Goal: Check status: Check status

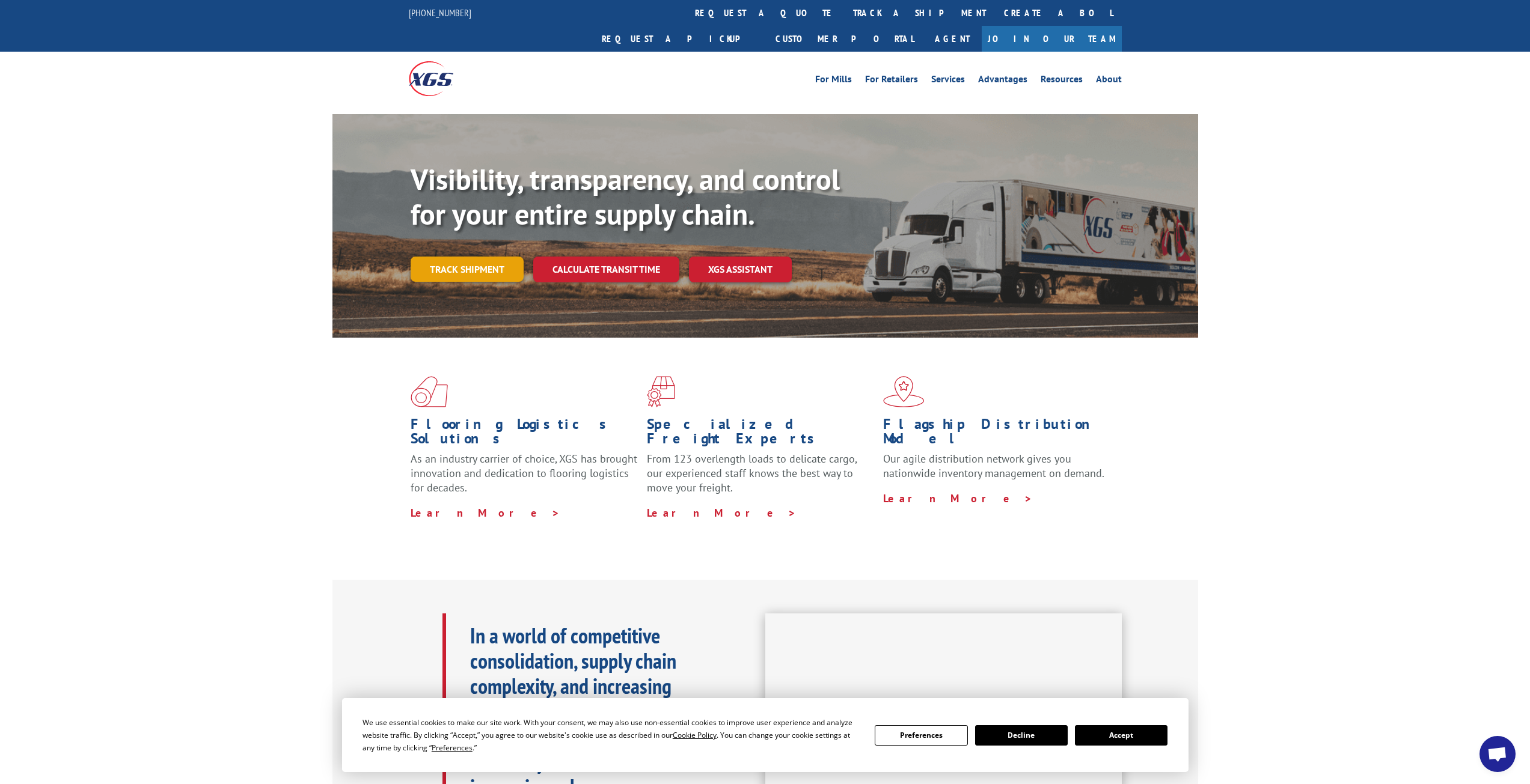
click at [493, 256] on link "Track shipment" at bounding box center [467, 269] width 113 height 25
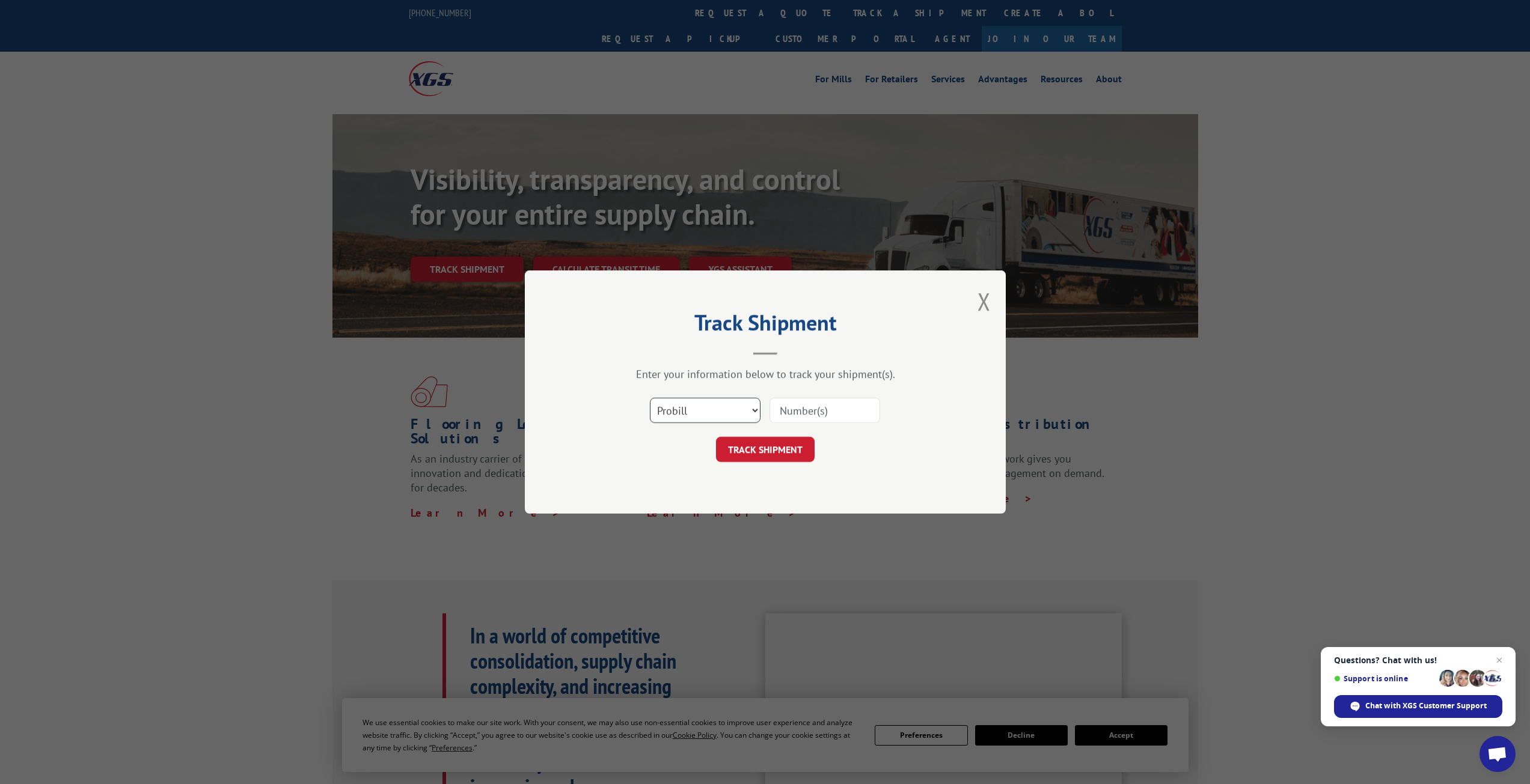
click at [717, 408] on select "Select category... Probill BOL PO" at bounding box center [704, 410] width 110 height 25
select select "bol"
click at [650, 398] on select "Select category... Probill BOL PO" at bounding box center [704, 410] width 110 height 25
click at [802, 411] on input at bounding box center [824, 410] width 110 height 25
type input "2843967"
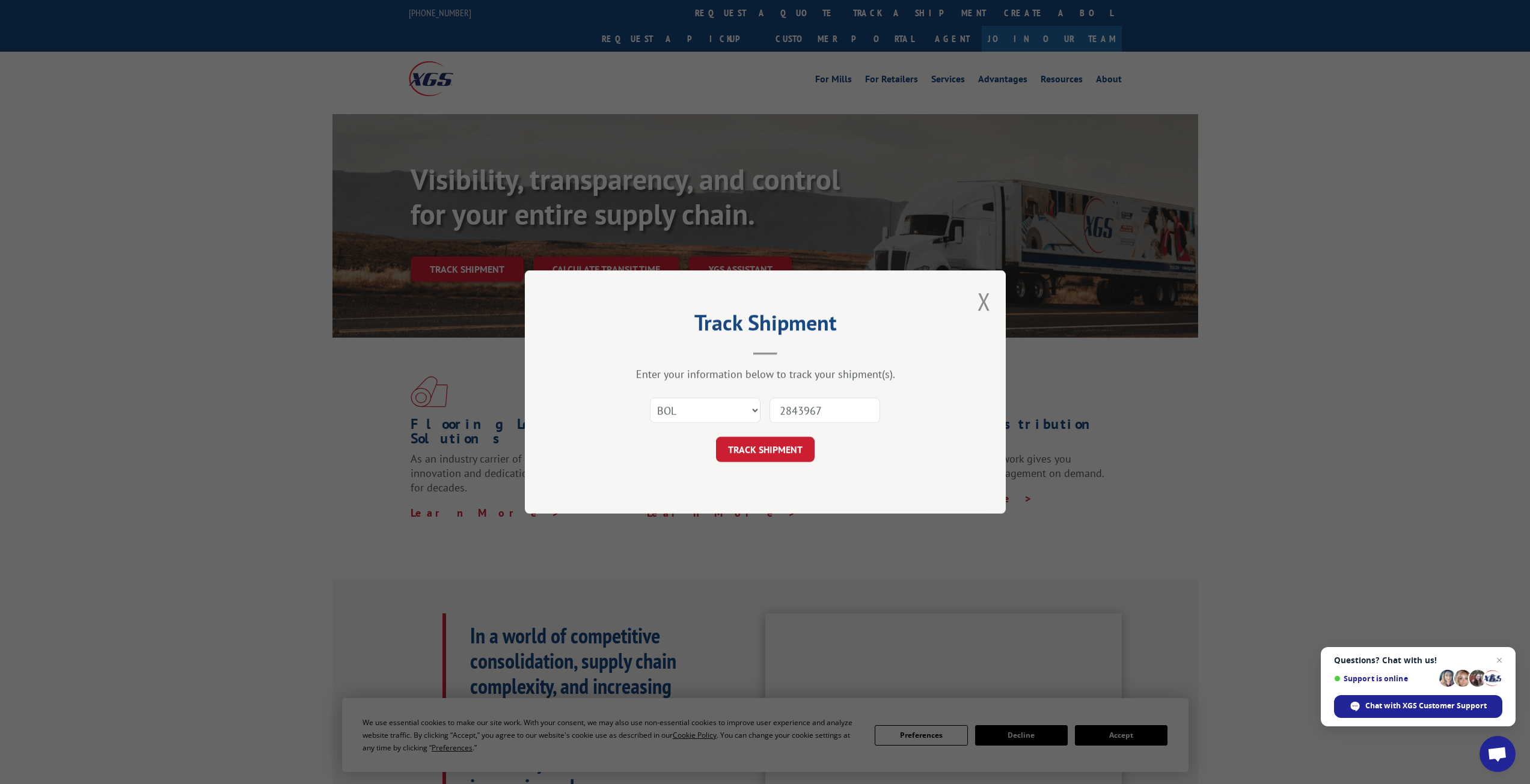
click button "TRACK SHIPMENT" at bounding box center [765, 449] width 99 height 25
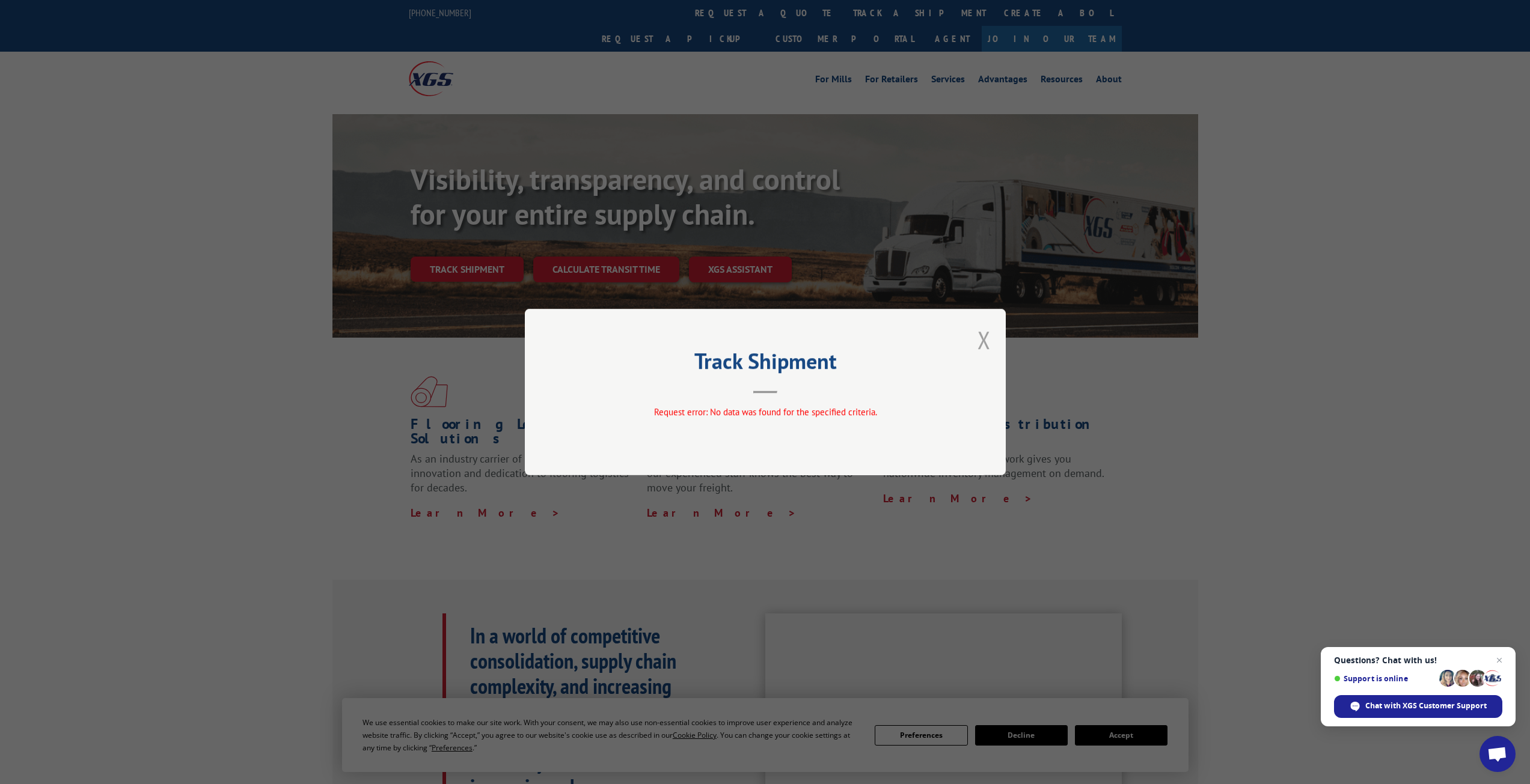
click at [979, 338] on button "Close modal" at bounding box center [984, 340] width 14 height 32
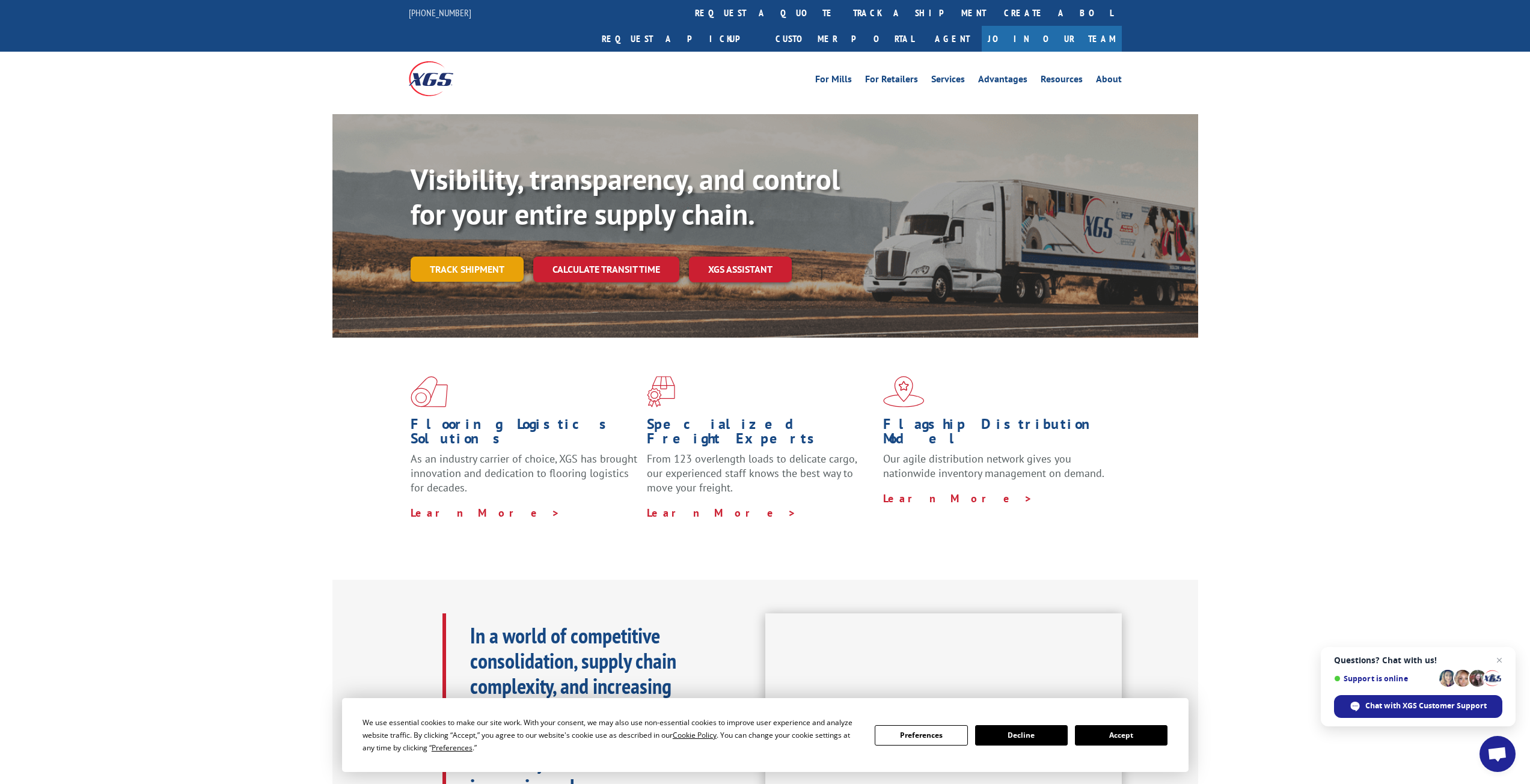
click at [447, 256] on link "Track shipment" at bounding box center [467, 269] width 113 height 25
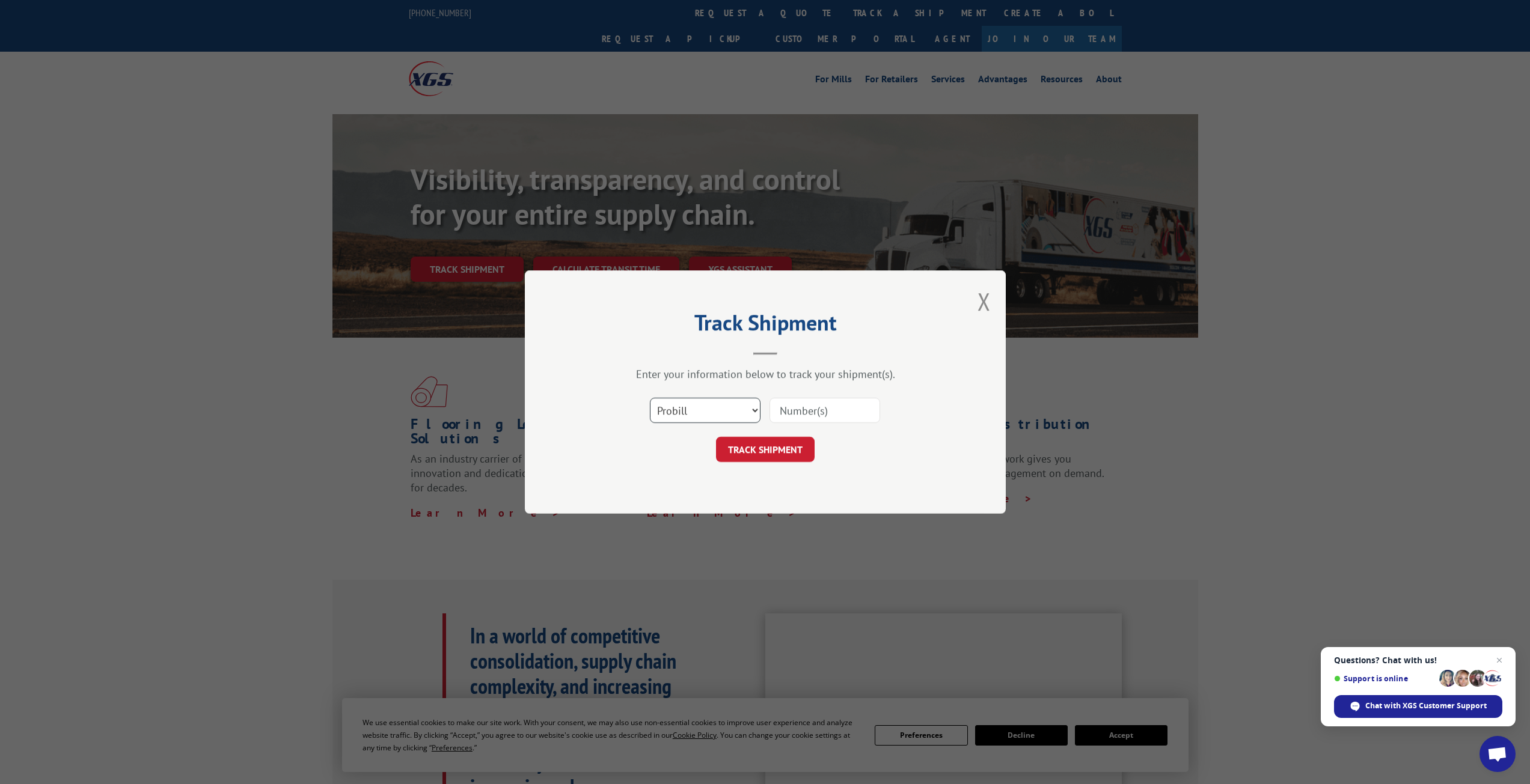
click at [725, 415] on select "Select category... Probill BOL PO" at bounding box center [704, 410] width 110 height 25
select select "bol"
click at [650, 398] on select "Select category... Probill BOL PO" at bounding box center [704, 410] width 110 height 25
click at [801, 419] on input at bounding box center [824, 410] width 110 height 25
type input "2843967"
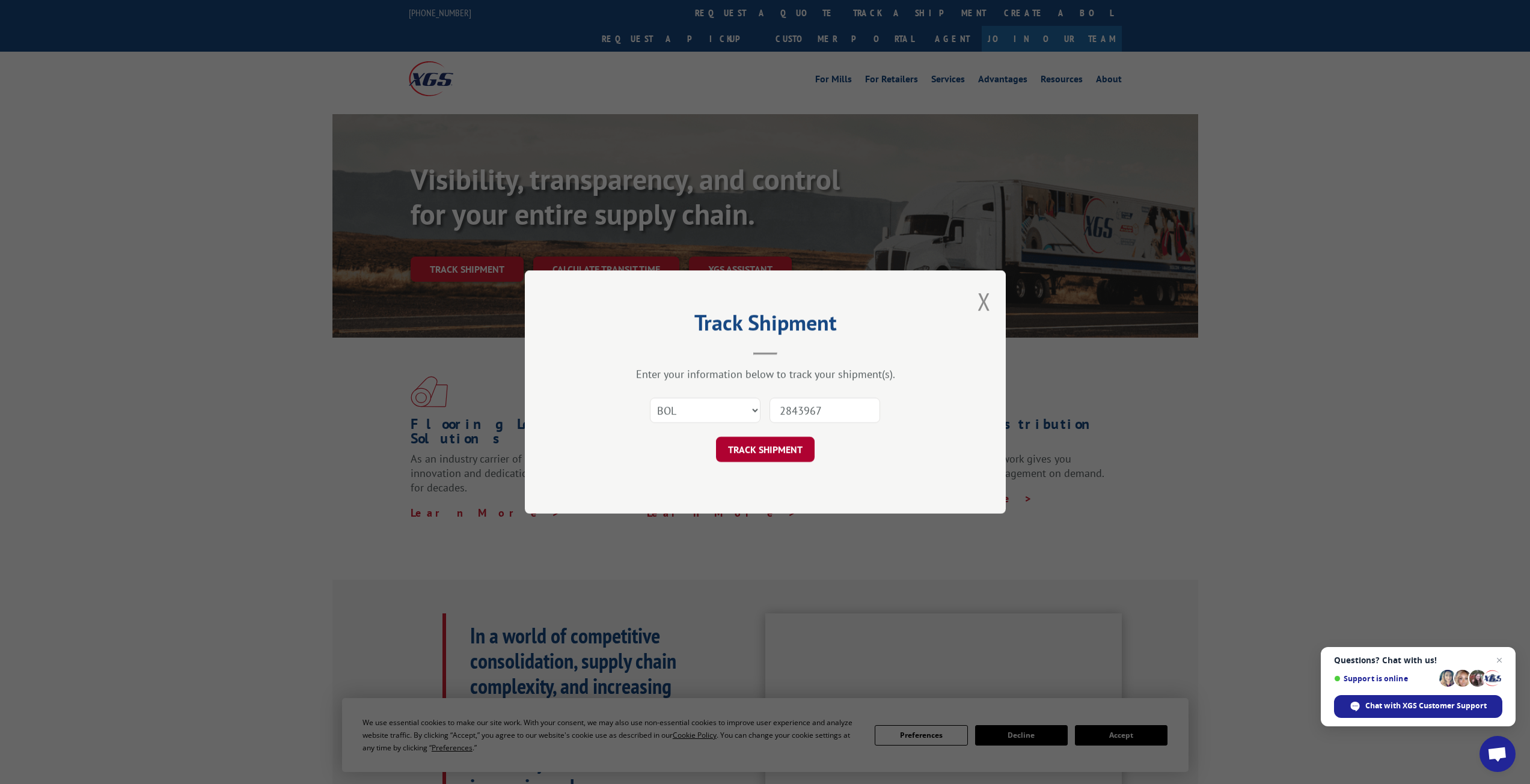
click at [752, 441] on button "TRACK SHIPMENT" at bounding box center [765, 449] width 99 height 25
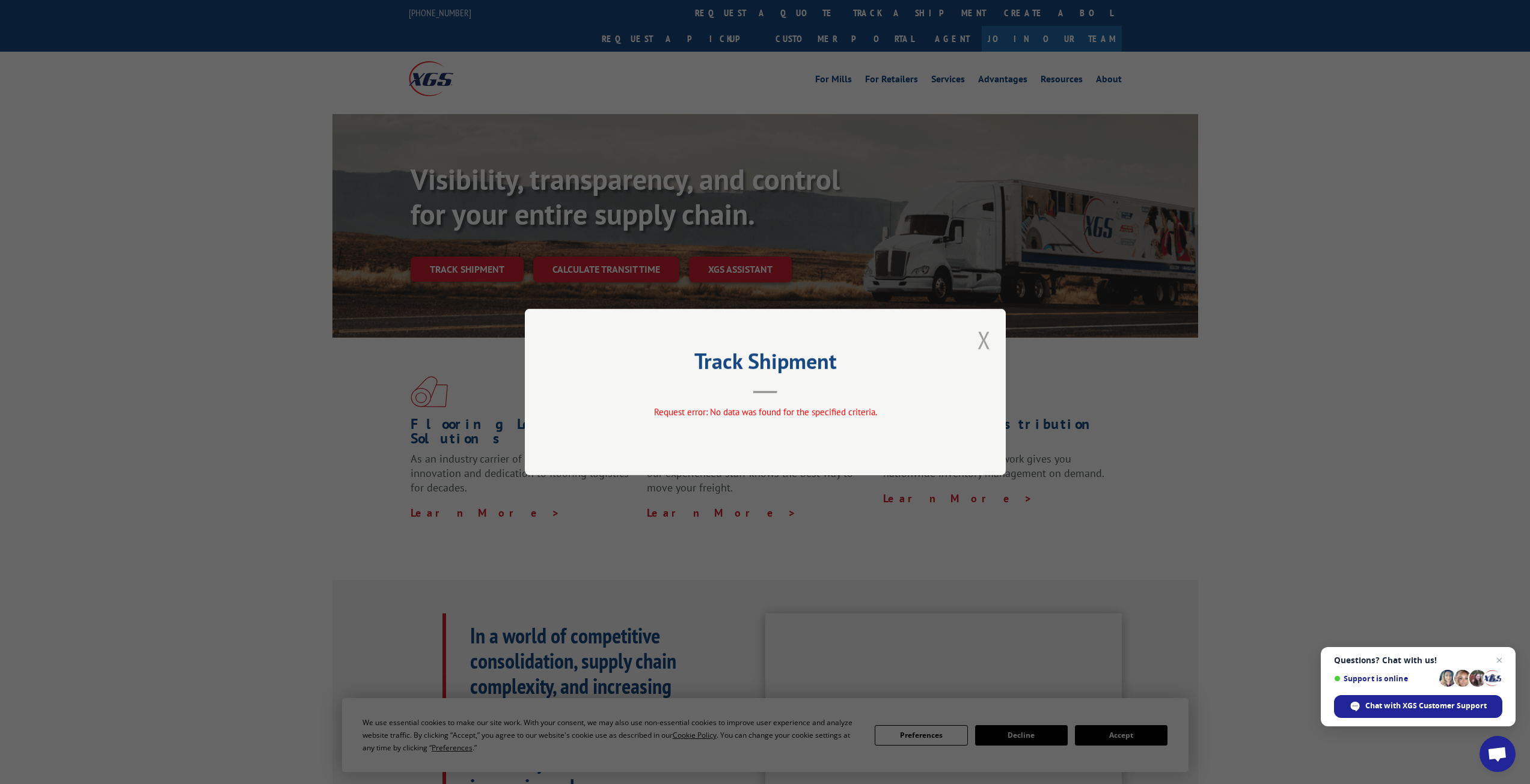
click at [986, 340] on button "Close modal" at bounding box center [984, 340] width 14 height 32
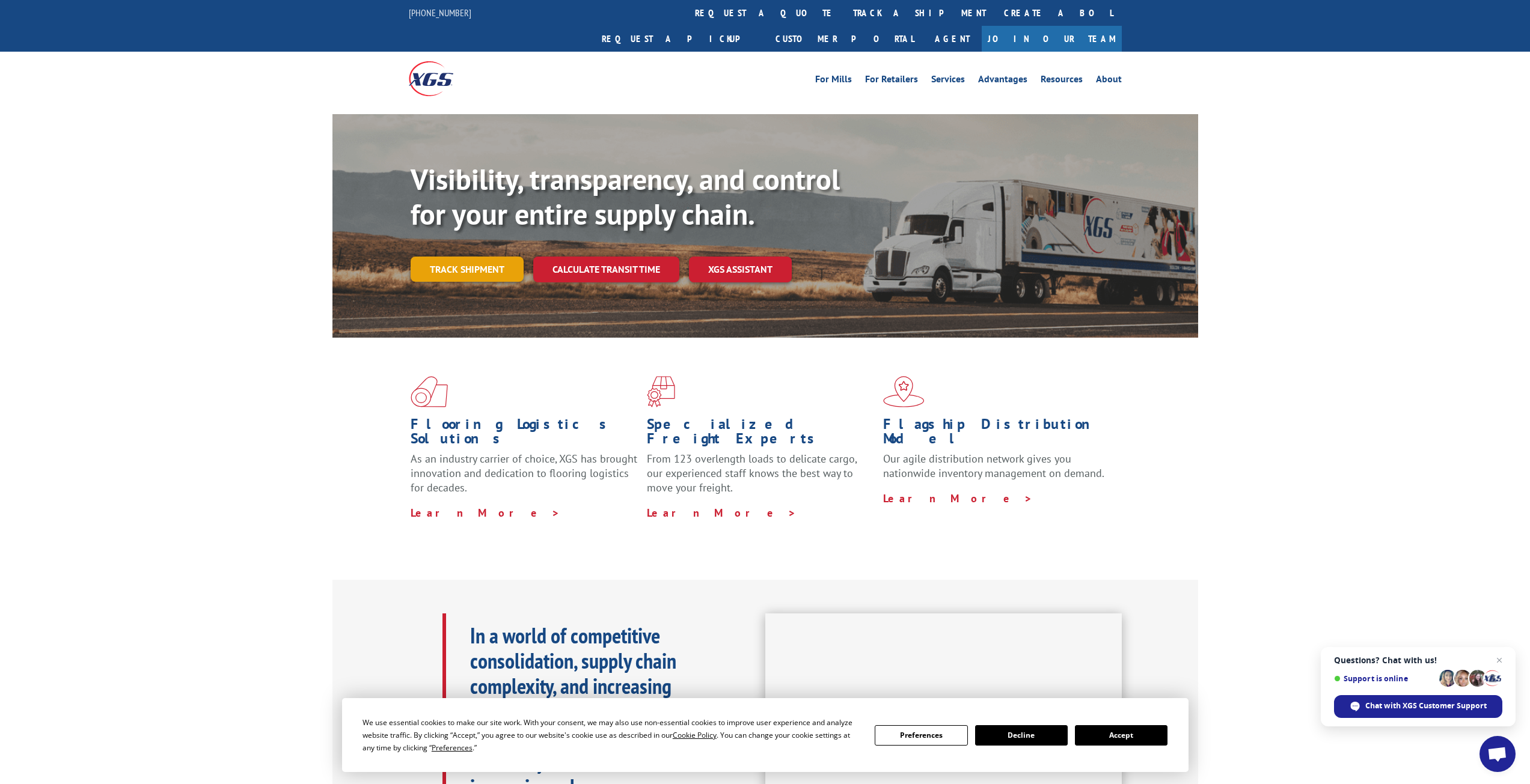
click at [429, 256] on link "Track shipment" at bounding box center [467, 269] width 113 height 25
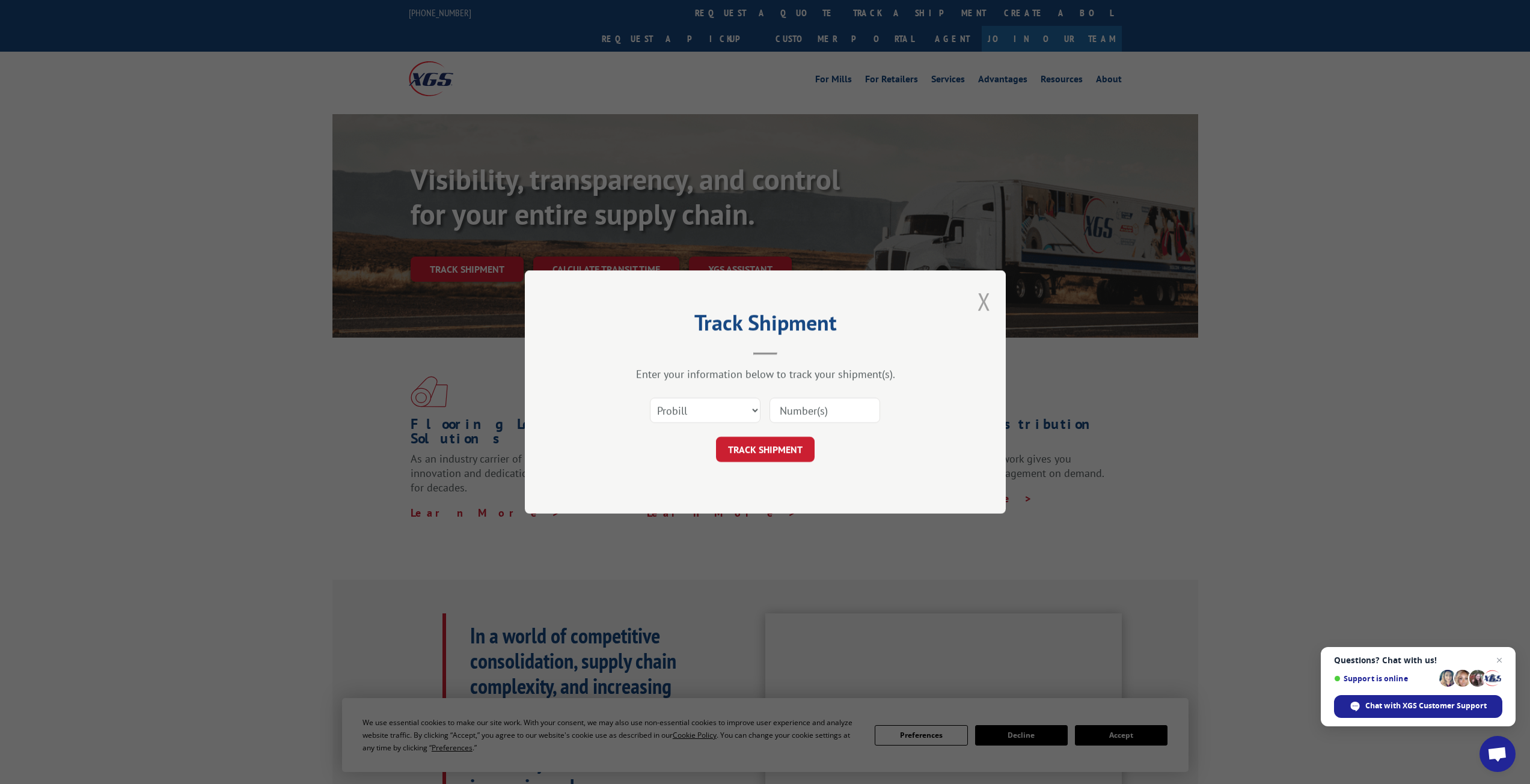
click at [982, 290] on button "Close modal" at bounding box center [984, 301] width 14 height 32
